Goal: Task Accomplishment & Management: Complete application form

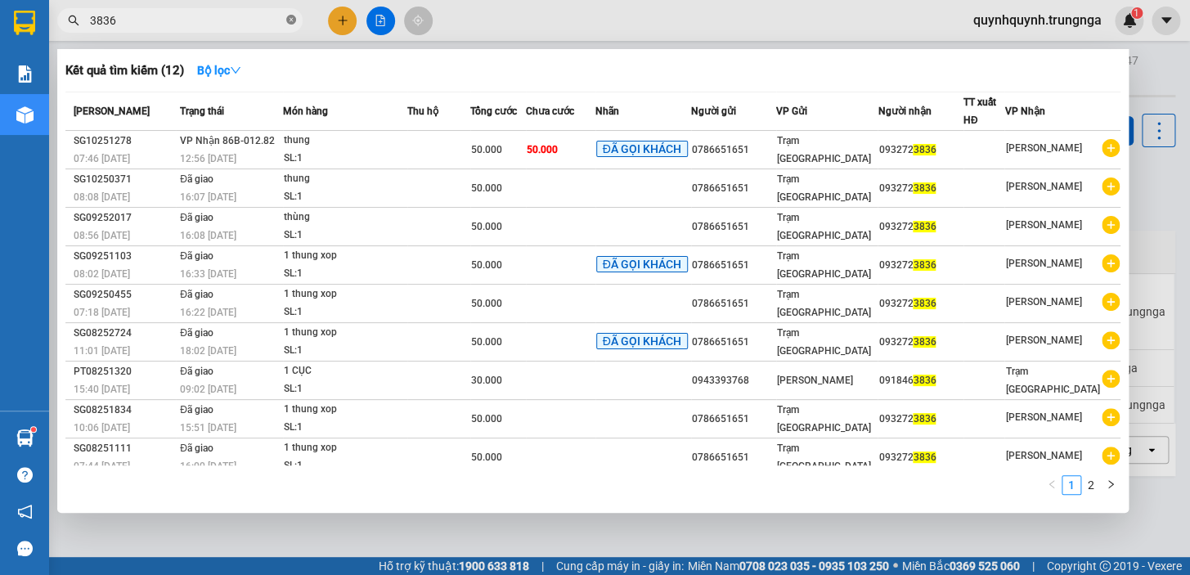
click at [294, 21] on icon "close-circle" at bounding box center [291, 20] width 10 height 10
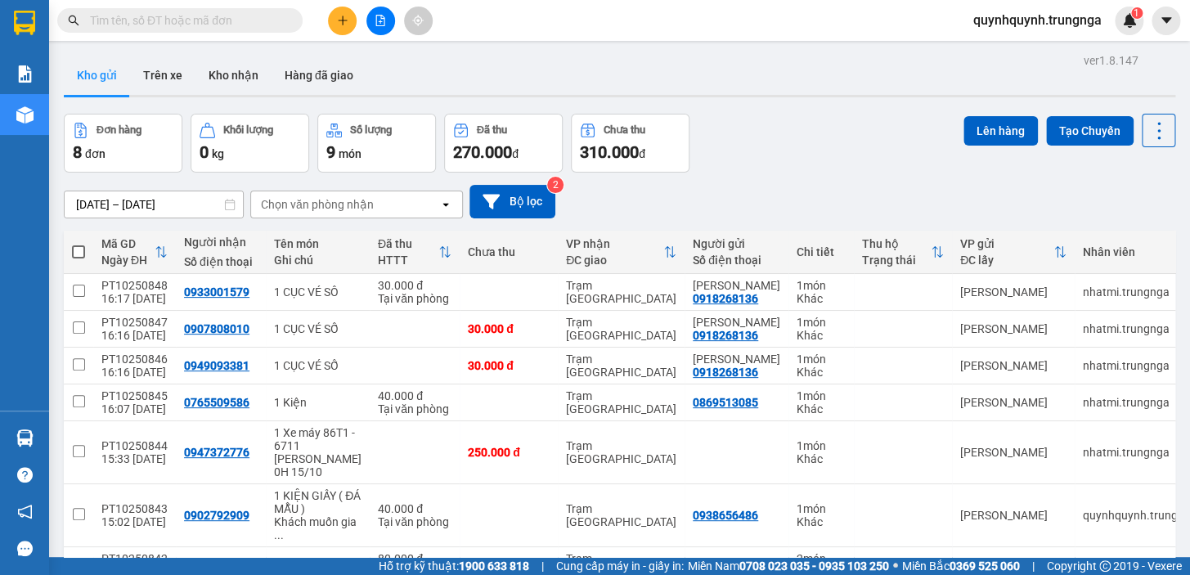
click at [228, 25] on input "text" at bounding box center [186, 20] width 193 height 18
click at [333, 16] on button at bounding box center [342, 21] width 29 height 29
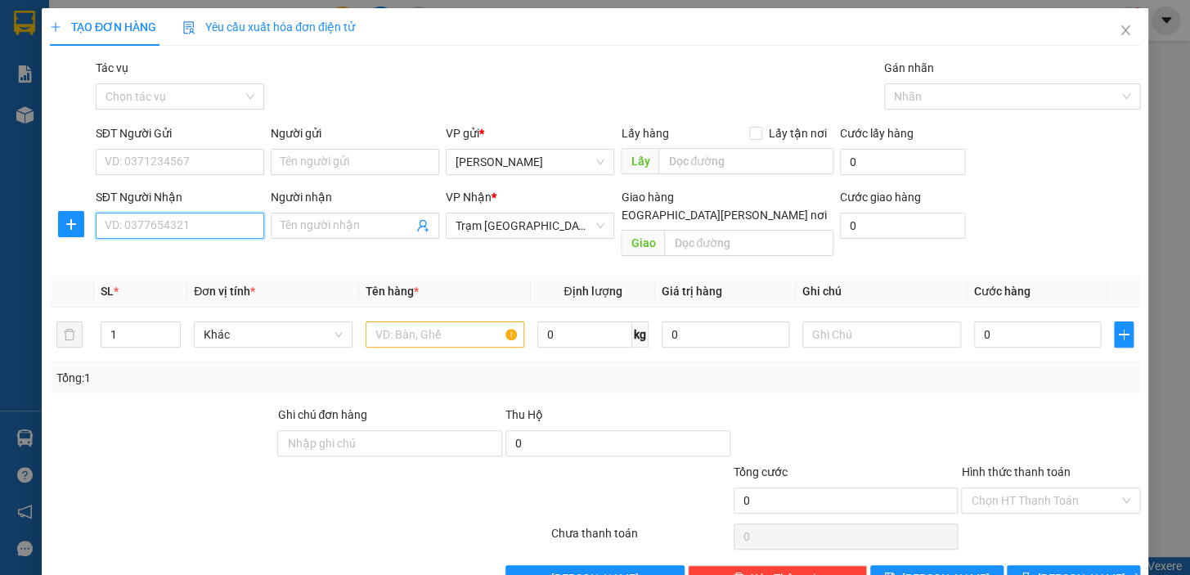
click at [182, 225] on input "SĐT Người Nhận" at bounding box center [180, 226] width 168 height 26
click at [435, 321] on input "text" at bounding box center [445, 334] width 159 height 26
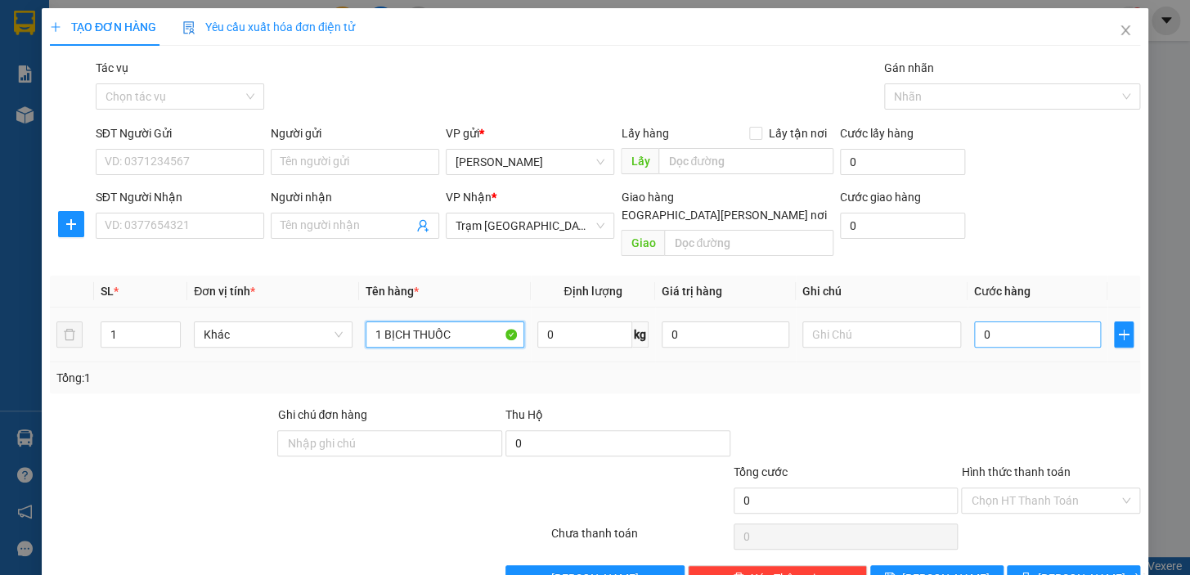
type input "1 BỊCH THUỐC"
click at [1032, 321] on input "0" at bounding box center [1038, 334] width 128 height 26
type input "3"
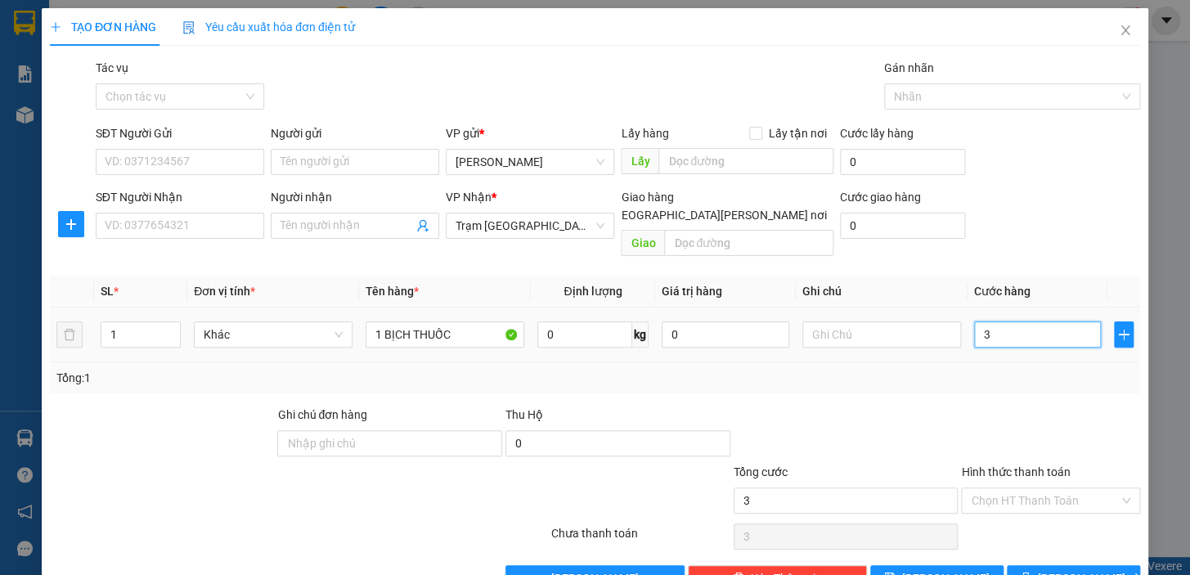
type input "30"
click at [275, 325] on span "Khác" at bounding box center [273, 334] width 139 height 25
type input "30.000"
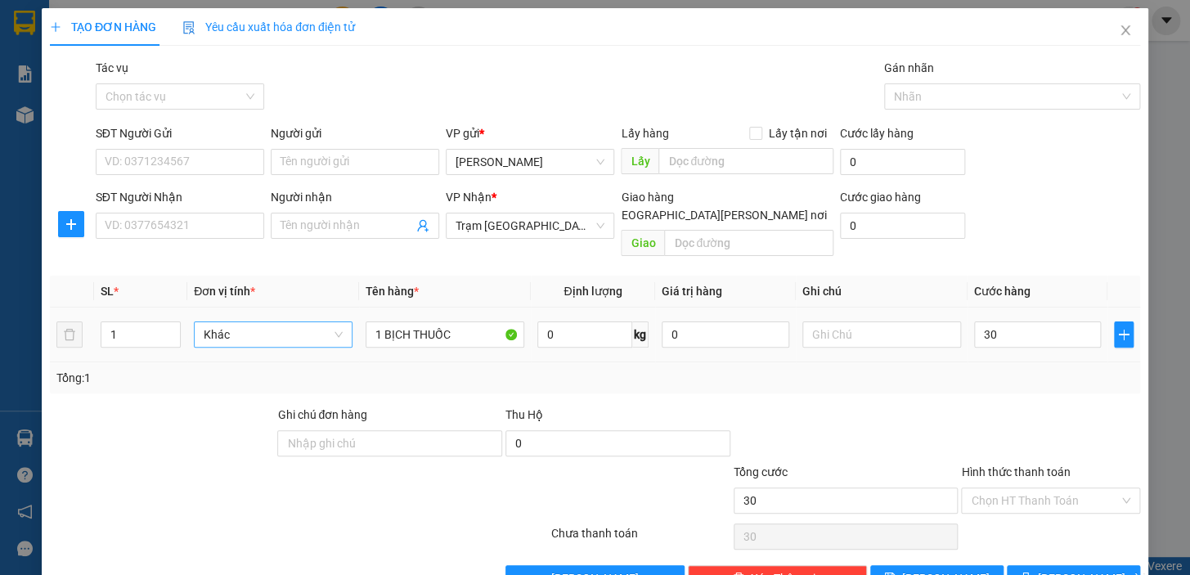
type input "30.000"
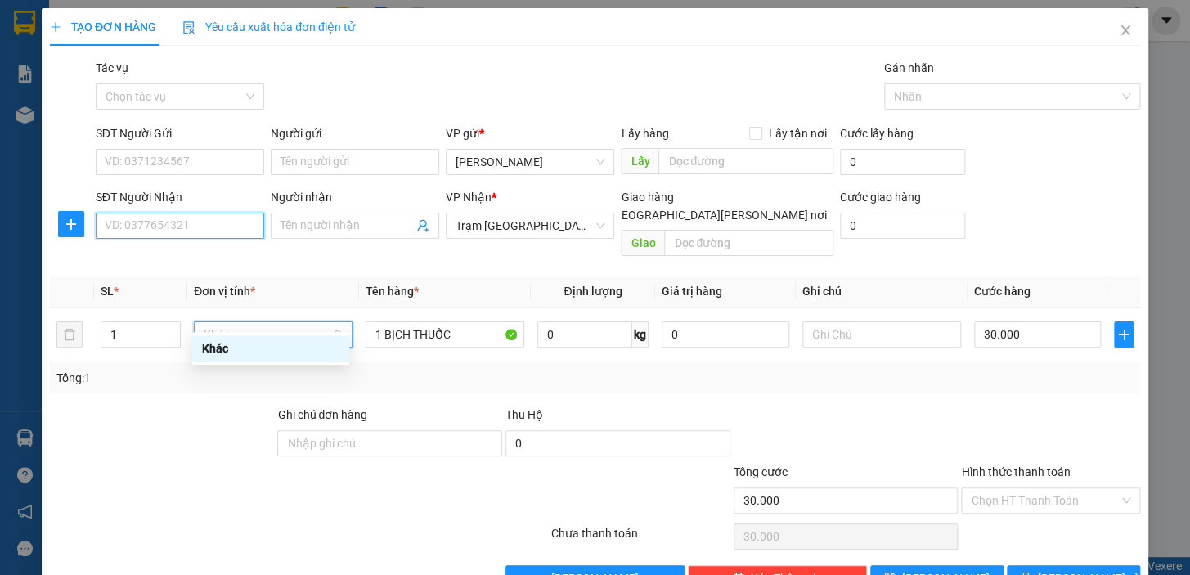
click at [177, 225] on input "SĐT Người Nhận" at bounding box center [180, 226] width 168 height 26
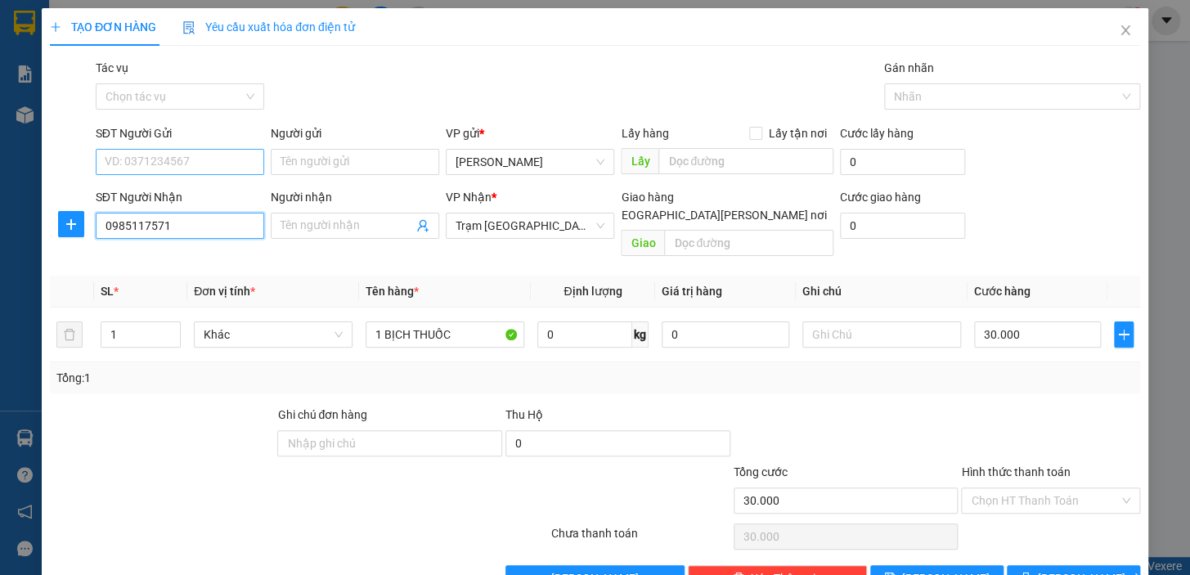
type input "0985117571"
click at [204, 155] on input "SĐT Người Gửi" at bounding box center [180, 162] width 168 height 26
click at [303, 218] on input "Người nhận" at bounding box center [347, 226] width 132 height 18
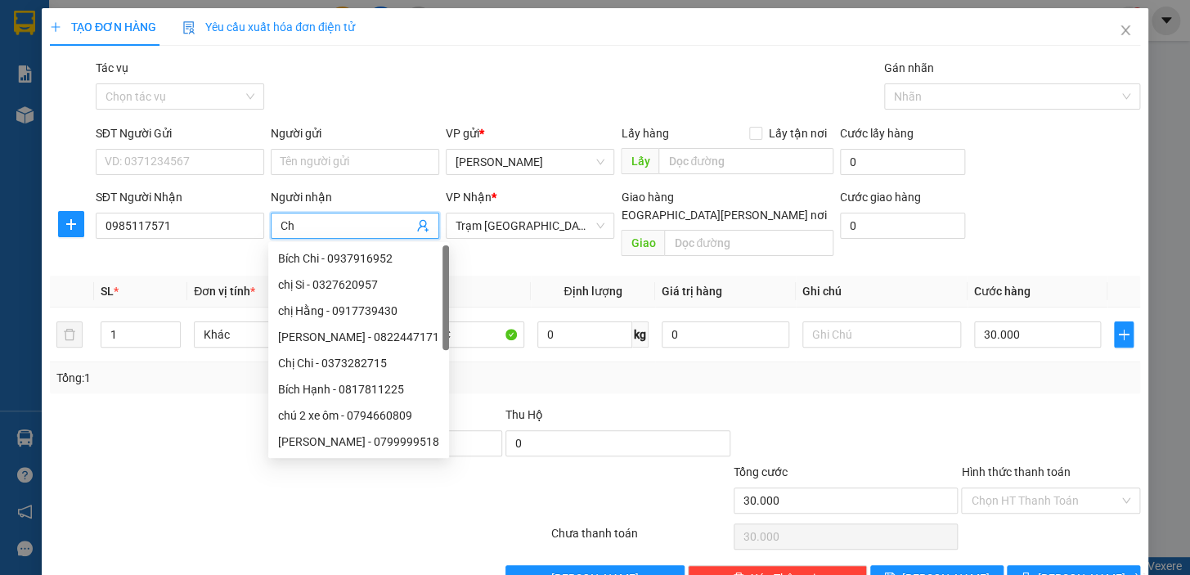
type input "C"
type input "a"
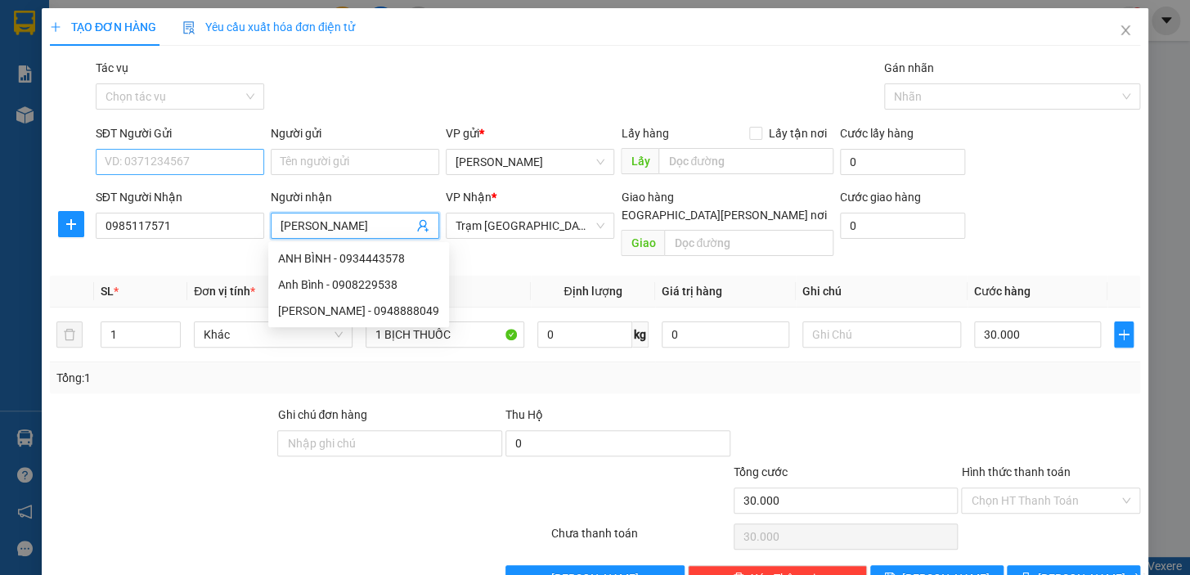
type input "[PERSON_NAME]"
click at [234, 158] on input "SĐT Người Gửi" at bounding box center [180, 162] width 168 height 26
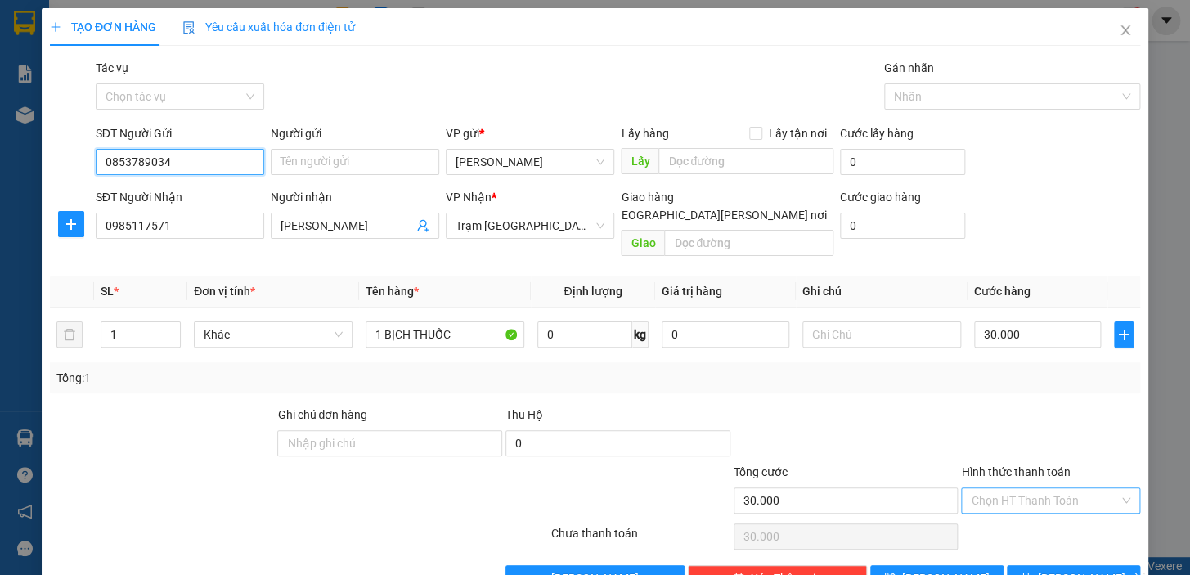
type input "0853789034"
click at [1039, 488] on input "Hình thức thanh toán" at bounding box center [1045, 500] width 148 height 25
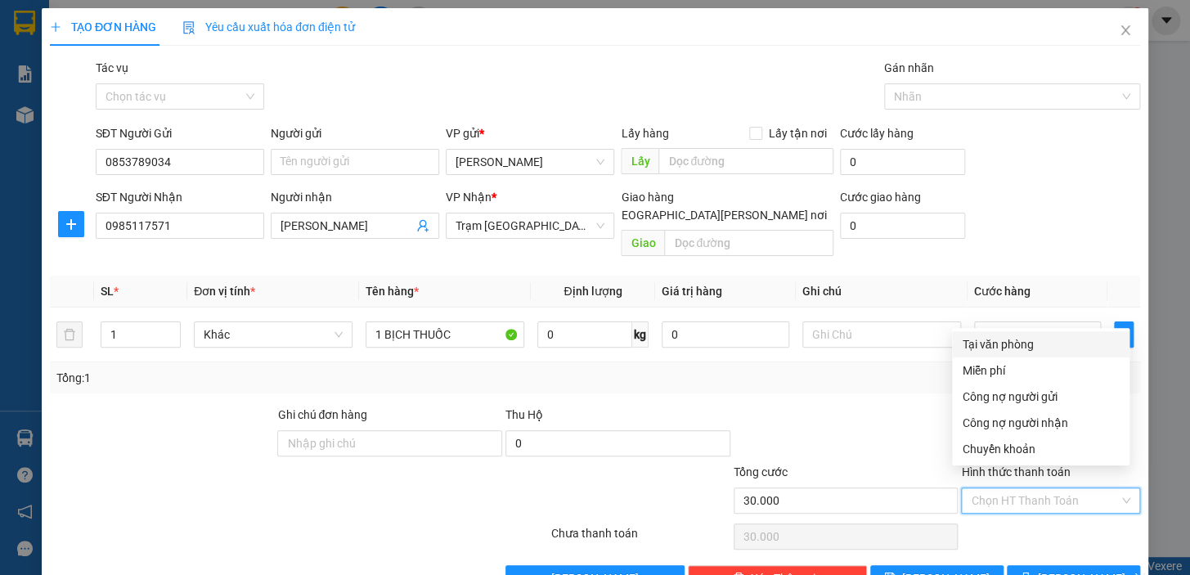
click at [1021, 341] on div "Tại văn phòng" at bounding box center [1041, 344] width 158 height 18
type input "0"
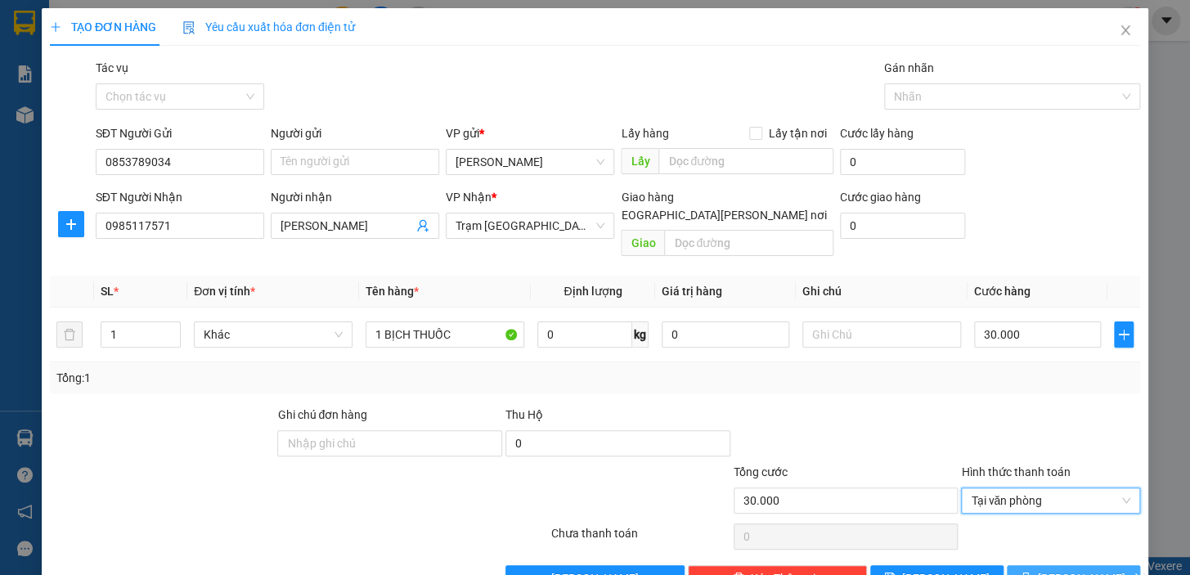
click at [1081, 569] on span "[PERSON_NAME] và In" at bounding box center [1095, 578] width 114 height 18
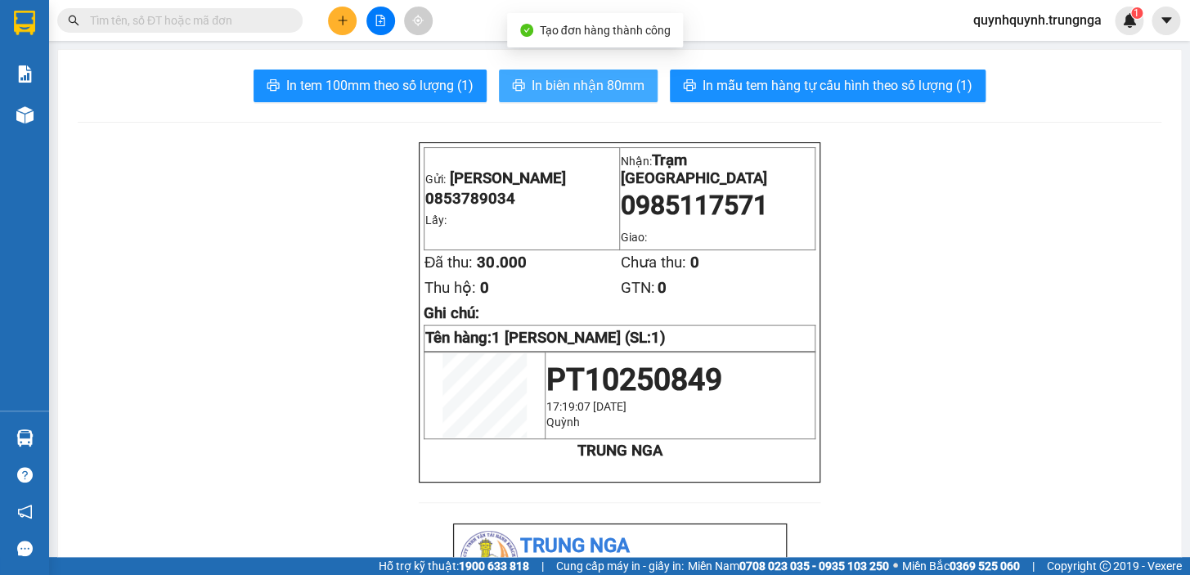
click at [609, 91] on span "In biên nhận 80mm" at bounding box center [588, 85] width 113 height 20
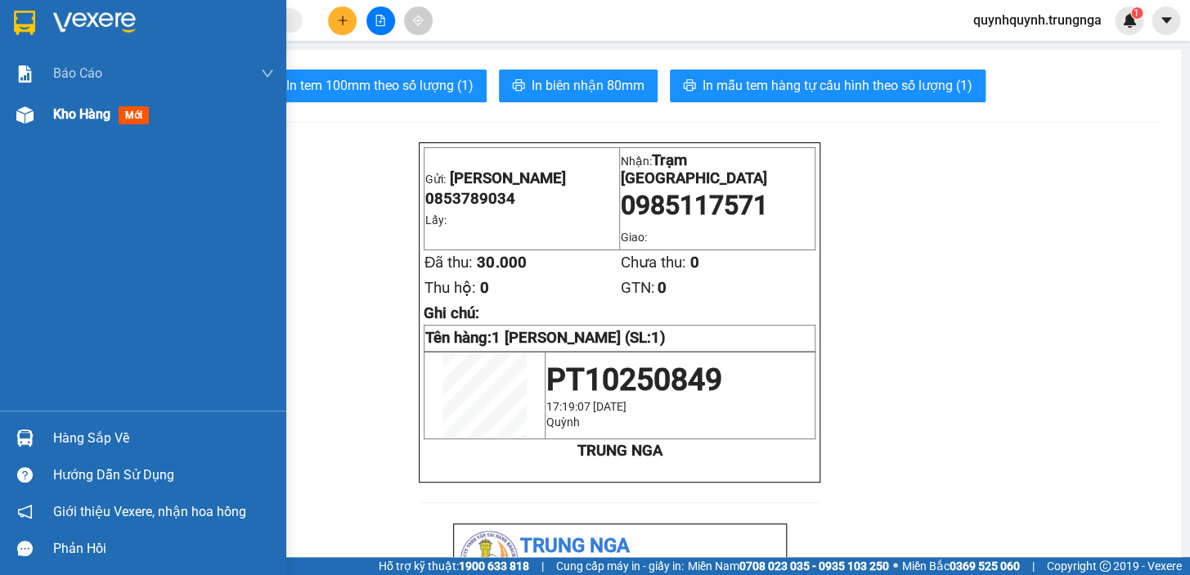
click at [97, 123] on div "Kho hàng mới" at bounding box center [104, 114] width 102 height 20
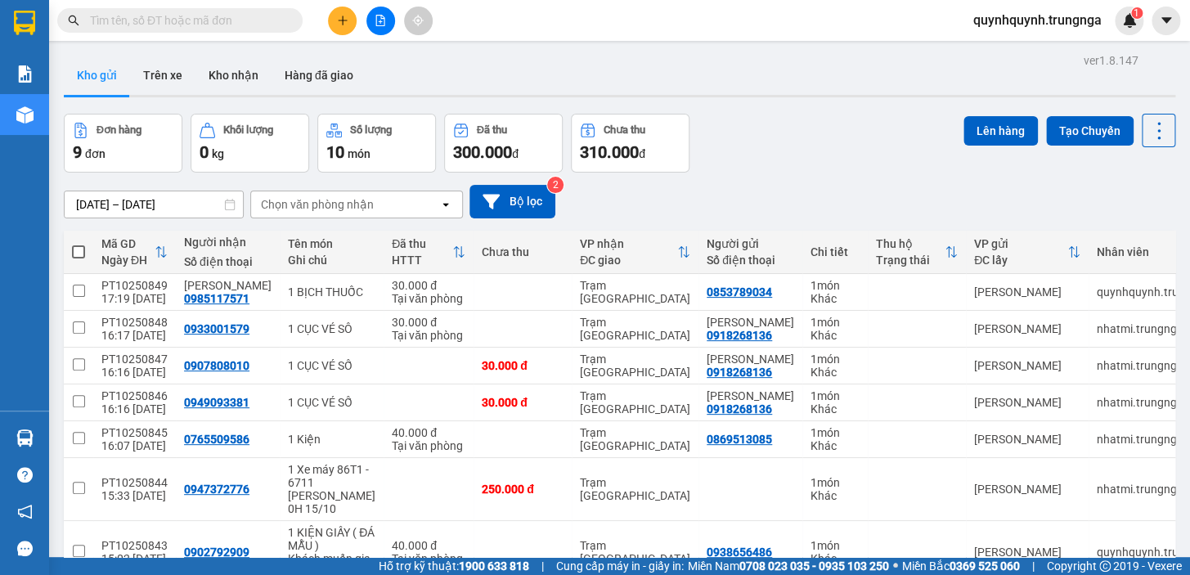
click at [900, 141] on div "Đơn hàng 9 đơn Khối lượng 0 kg Số lượng 10 món Đã thu 300.000 đ Chưa thu 310.00…" at bounding box center [619, 143] width 1111 height 59
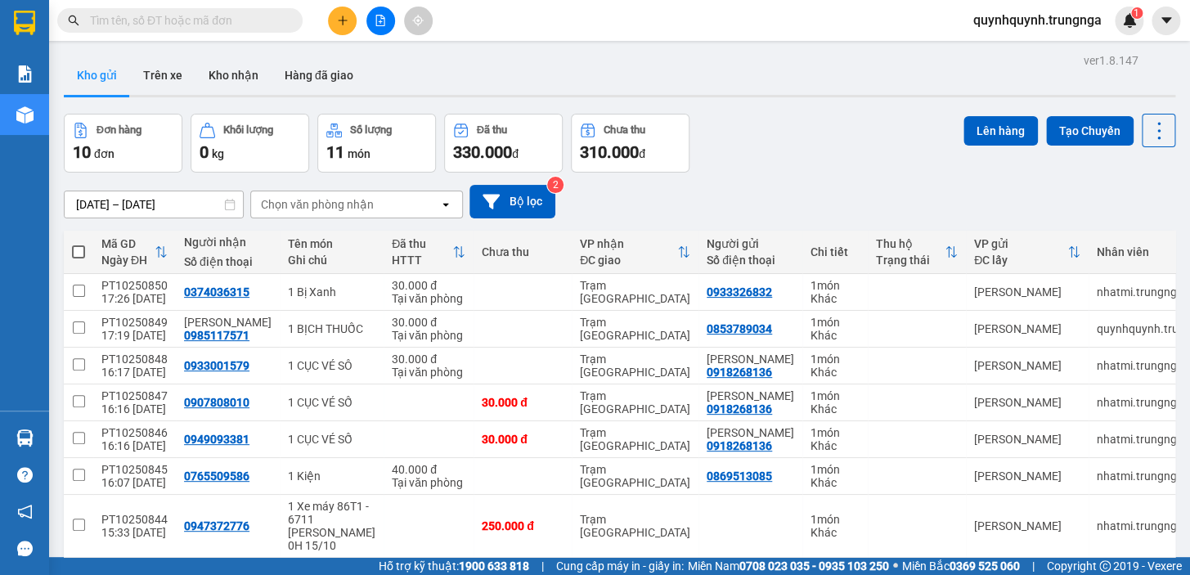
click at [332, 17] on button at bounding box center [342, 21] width 29 height 29
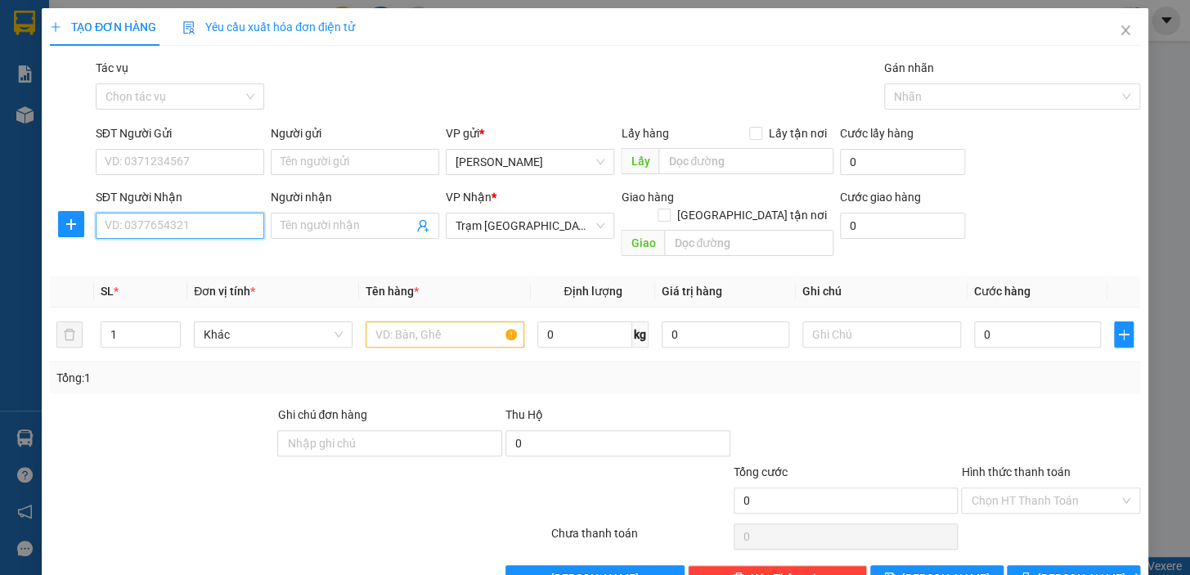
click at [222, 219] on input "SĐT Người Nhận" at bounding box center [180, 226] width 168 height 26
type input "0799228383"
click at [190, 165] on input "SĐT Người Gửi" at bounding box center [180, 162] width 168 height 26
type input "0933259892"
click at [470, 322] on input "text" at bounding box center [445, 334] width 159 height 26
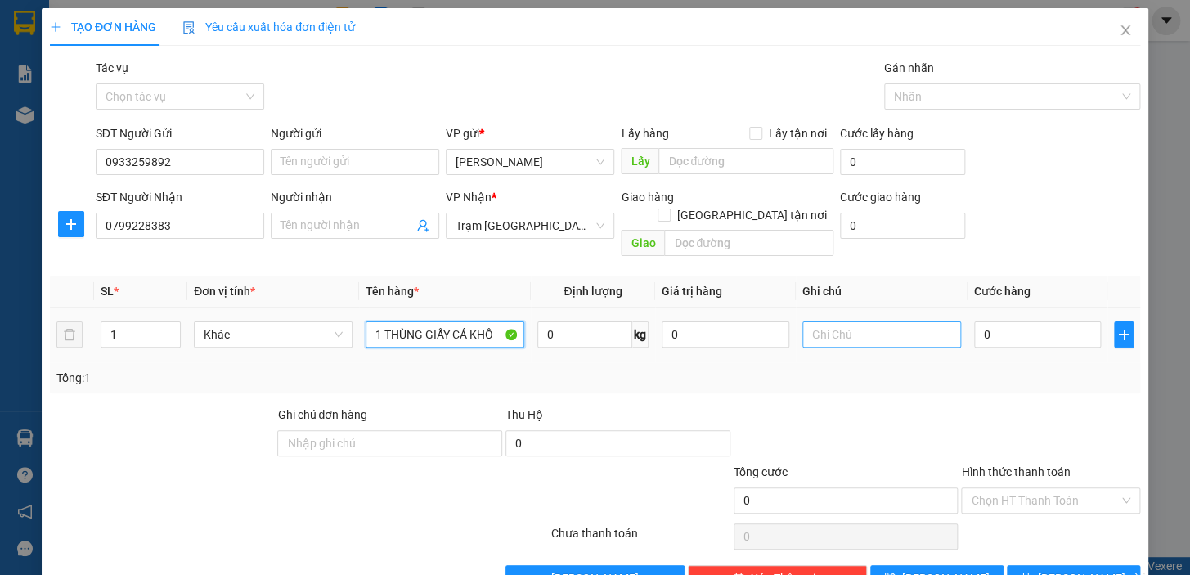
type input "1 THÙNG GIẤY CÁ KHÔ"
click at [865, 321] on input "text" at bounding box center [881, 334] width 159 height 26
type input "Khách muốn giao tận nơi"
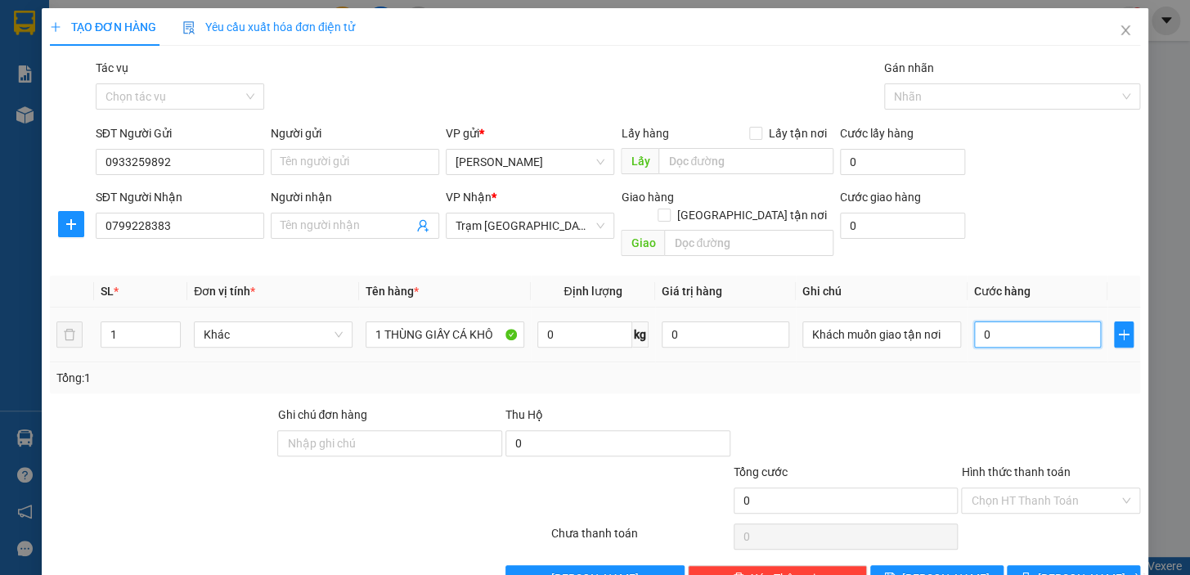
click at [1040, 321] on input "0" at bounding box center [1038, 334] width 128 height 26
type input "4"
type input "40"
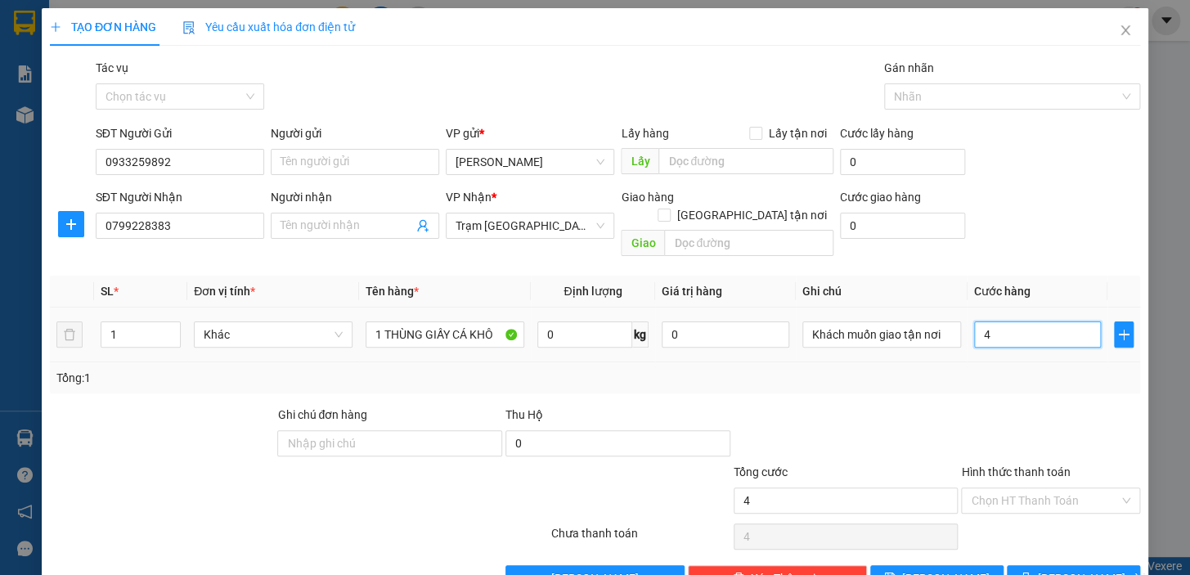
type input "40"
type input "40.000"
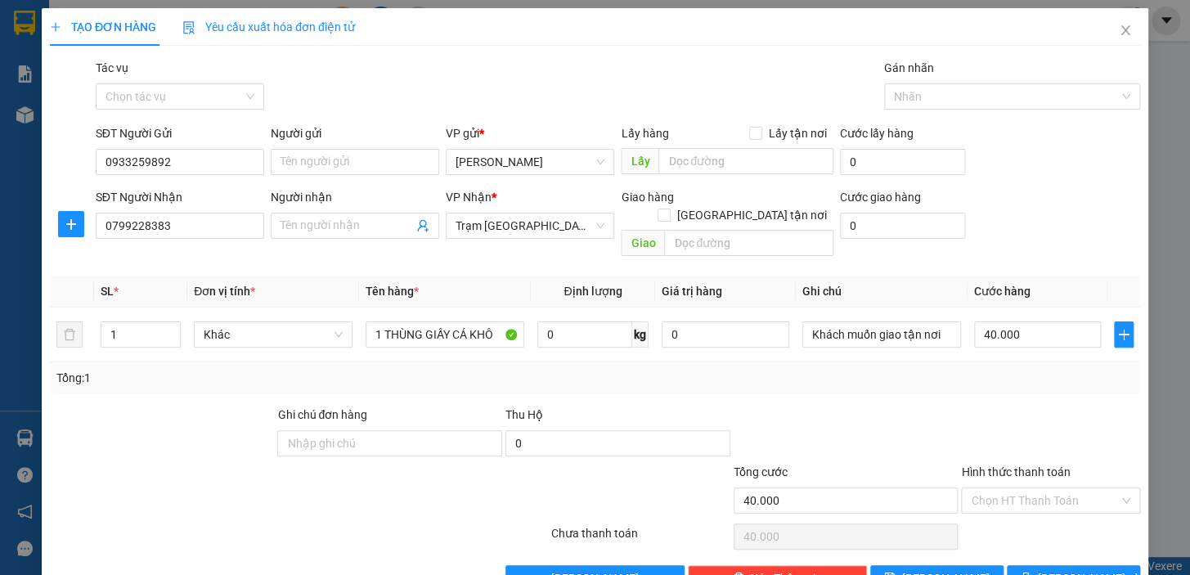
click at [1025, 384] on div "Transit Pickup Surcharge Ids Transit Deliver Surcharge Ids Transit Deliver Surc…" at bounding box center [595, 325] width 1090 height 532
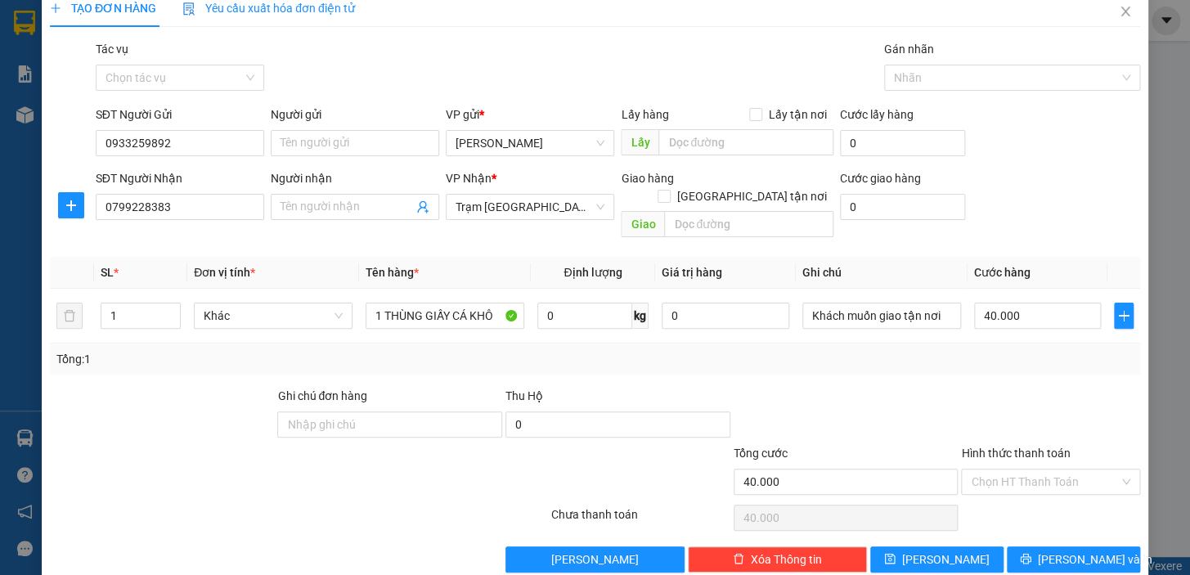
scroll to position [29, 0]
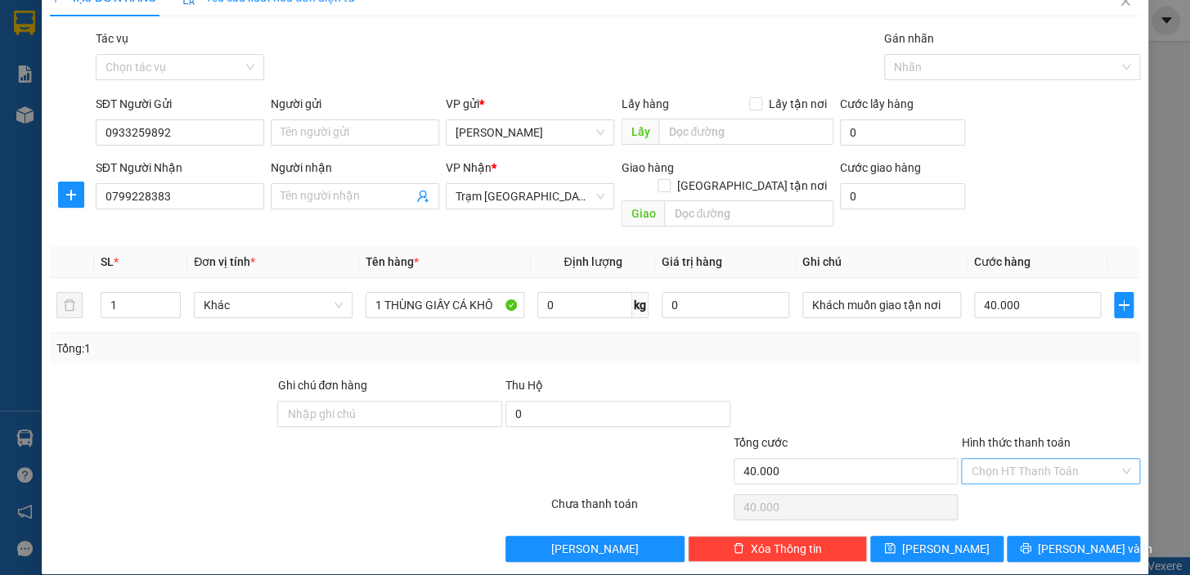
click at [1025, 459] on input "Hình thức thanh toán" at bounding box center [1045, 471] width 148 height 25
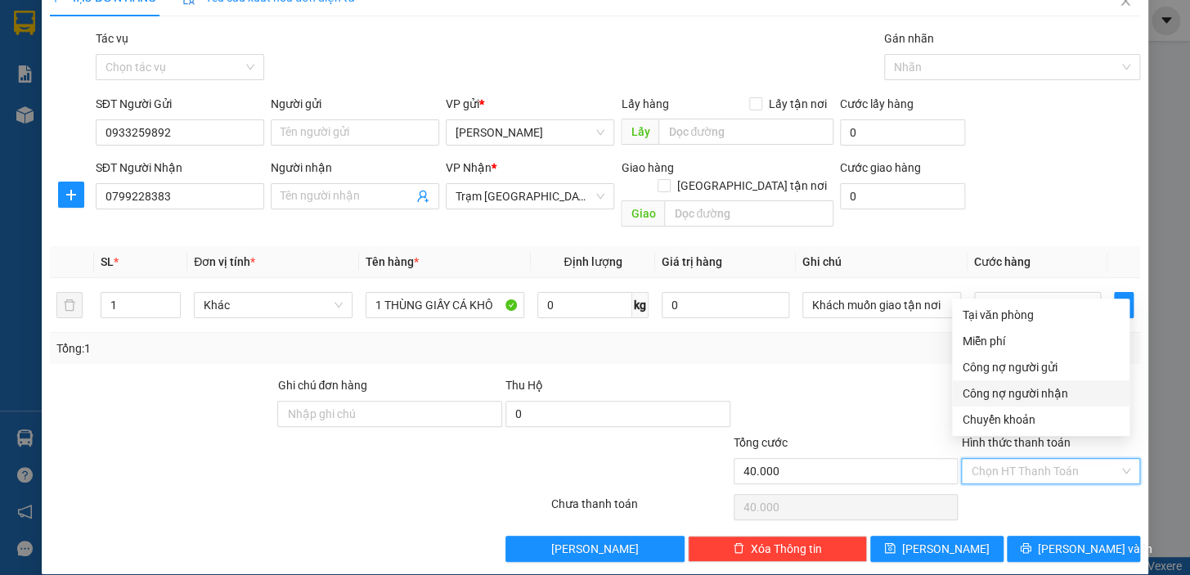
click at [851, 376] on div at bounding box center [846, 404] width 228 height 57
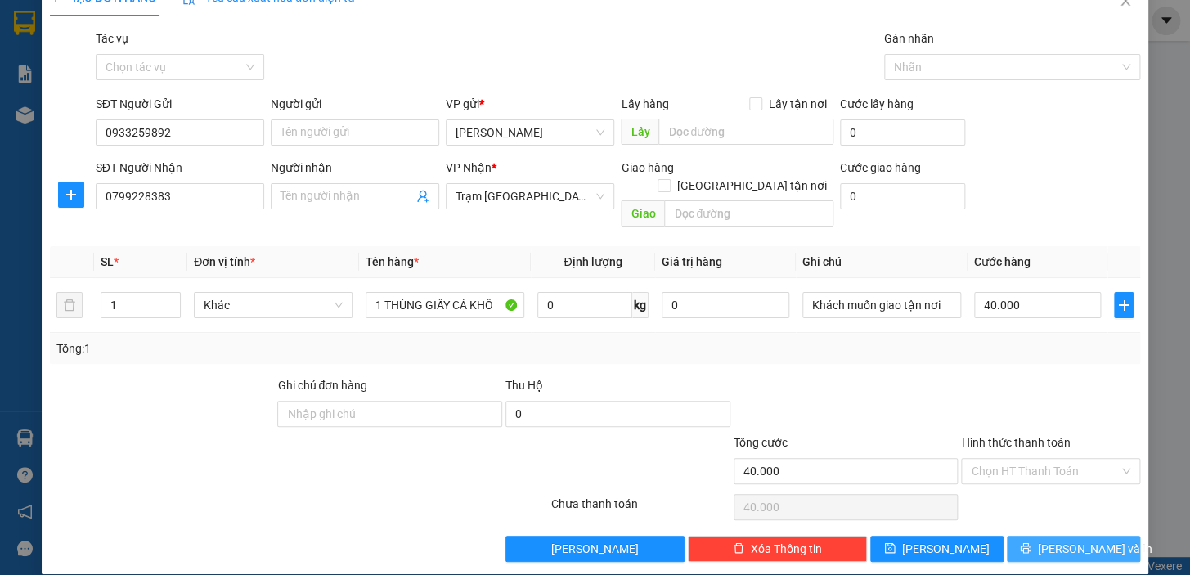
click at [1084, 540] on span "[PERSON_NAME] và In" at bounding box center [1095, 549] width 114 height 18
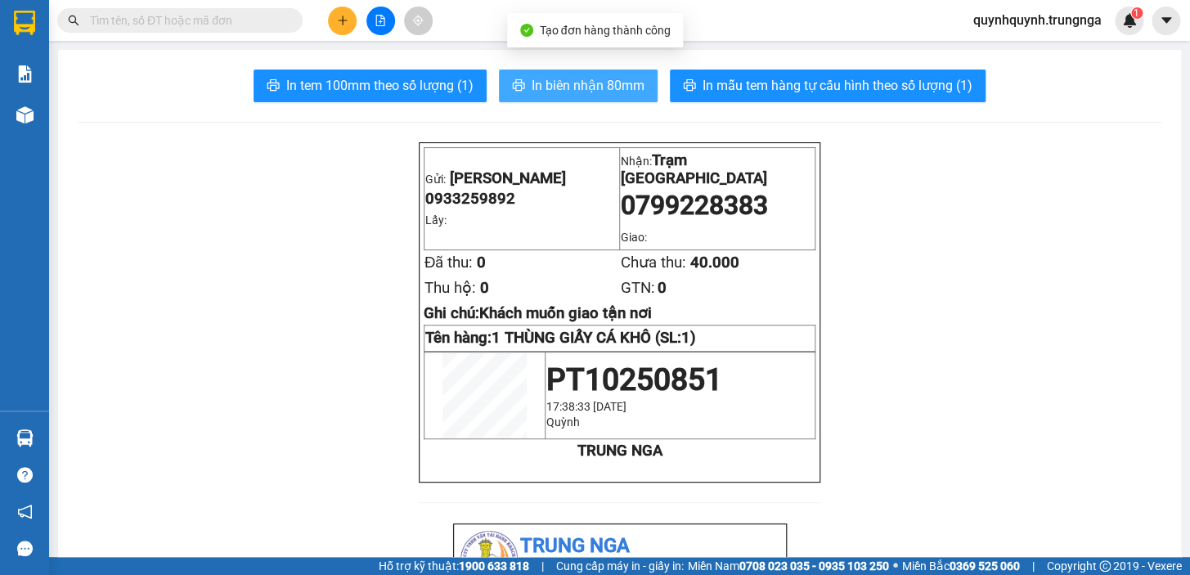
click at [589, 89] on span "In biên nhận 80mm" at bounding box center [588, 85] width 113 height 20
